Goal: Find specific fact: Find specific fact

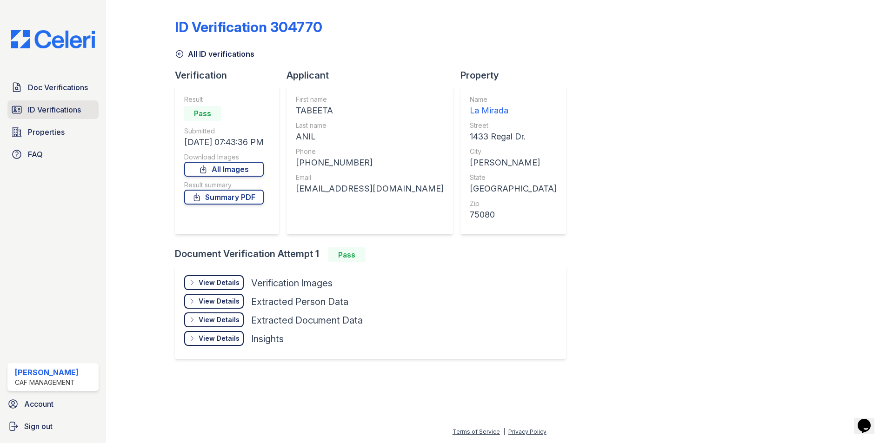
click at [66, 112] on span "ID Verifications" at bounding box center [54, 109] width 53 height 11
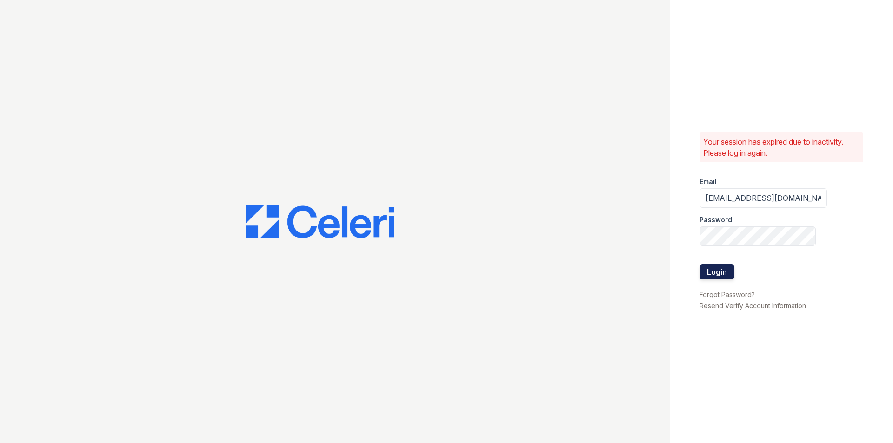
click at [705, 272] on button "Login" at bounding box center [717, 272] width 35 height 15
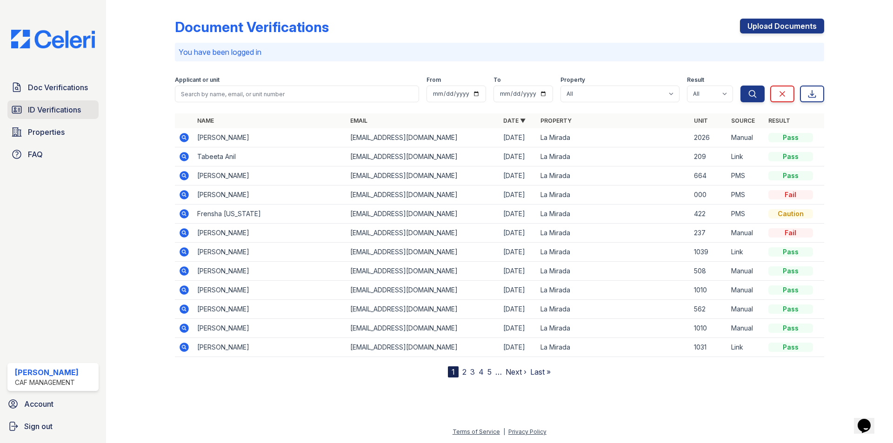
click at [30, 110] on span "ID Verifications" at bounding box center [54, 109] width 53 height 11
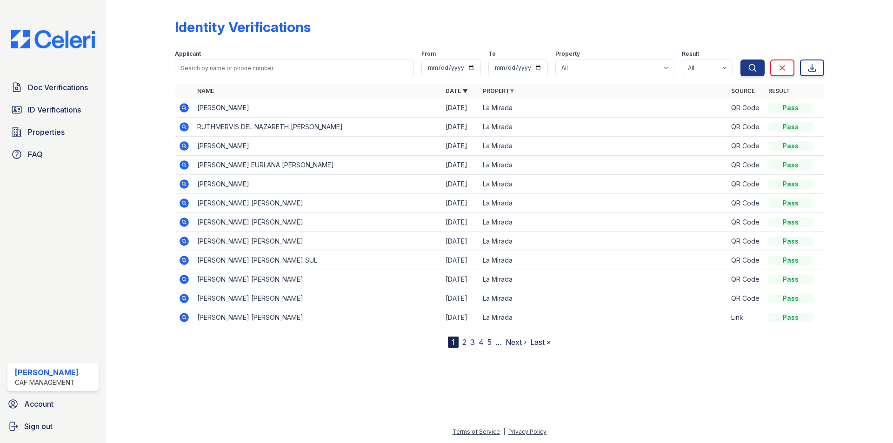
click at [30, 110] on span "ID Verifications" at bounding box center [54, 109] width 53 height 11
click at [180, 112] on icon at bounding box center [184, 107] width 11 height 11
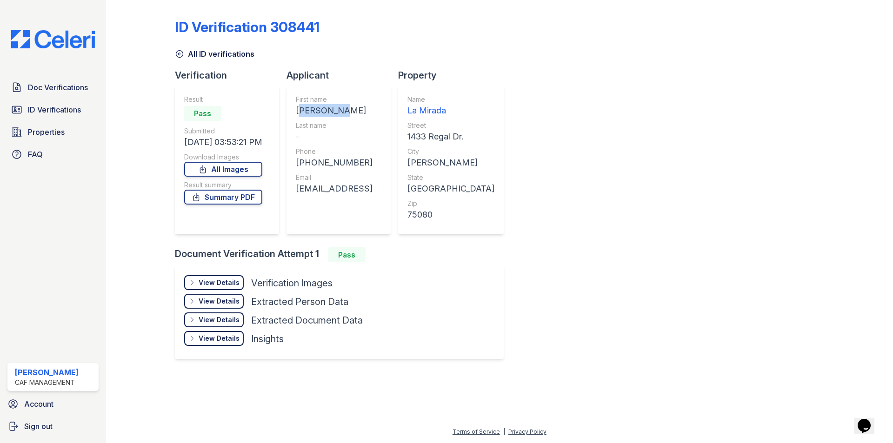
copy div "[PERSON_NAME]"
drag, startPoint x: 298, startPoint y: 109, endPoint x: 363, endPoint y: 114, distance: 65.9
click at [363, 114] on div "[PERSON_NAME]" at bounding box center [334, 110] width 77 height 13
drag, startPoint x: 296, startPoint y: 187, endPoint x: 427, endPoint y: 193, distance: 130.4
click at [391, 193] on div "First name [PERSON_NAME] Last name - Phone [PHONE_NUMBER] Email [EMAIL_ADDRESS]" at bounding box center [339, 160] width 104 height 149
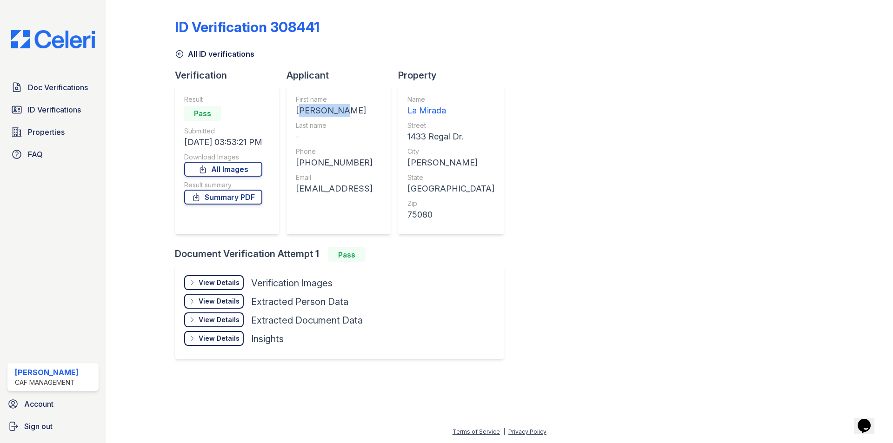
copy div "[EMAIL_ADDRESS]"
drag, startPoint x: 375, startPoint y: 155, endPoint x: 336, endPoint y: 156, distance: 38.2
click at [336, 156] on div "Phone [PHONE_NUMBER]" at bounding box center [334, 158] width 77 height 22
click at [363, 148] on div "Phone" at bounding box center [334, 151] width 77 height 9
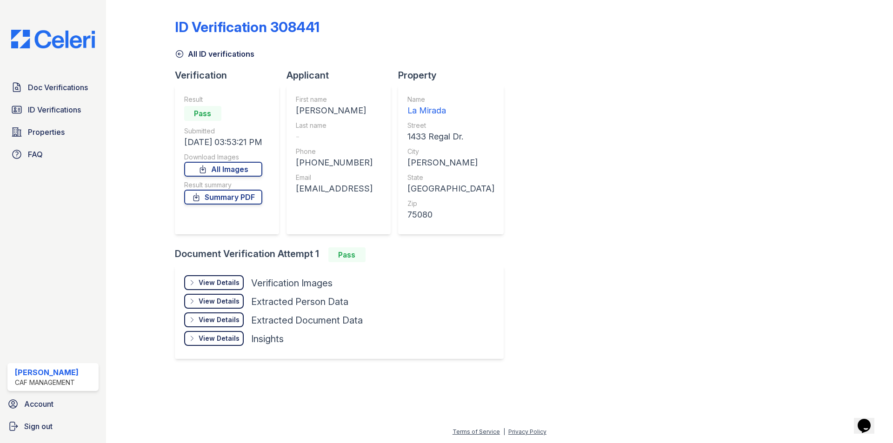
click at [309, 161] on div "[PHONE_NUMBER]" at bounding box center [334, 162] width 77 height 13
drag, startPoint x: 308, startPoint y: 163, endPoint x: 374, endPoint y: 157, distance: 66.8
click at [373, 157] on div "[PHONE_NUMBER]" at bounding box center [334, 162] width 77 height 13
copy div "8609609020"
